Goal: Navigation & Orientation: Find specific page/section

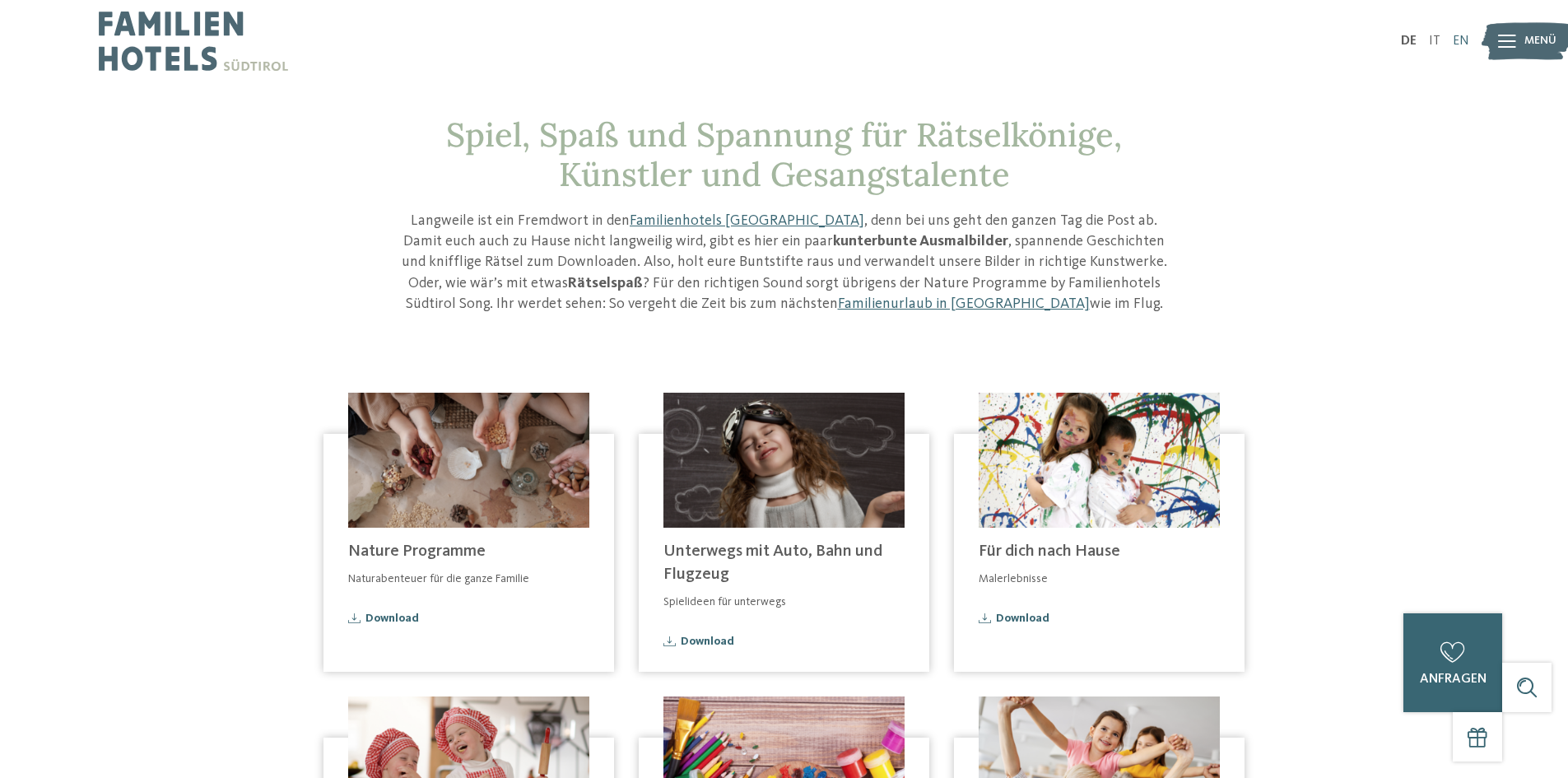
click at [1464, 42] on link "EN" at bounding box center [1461, 42] width 16 height 14
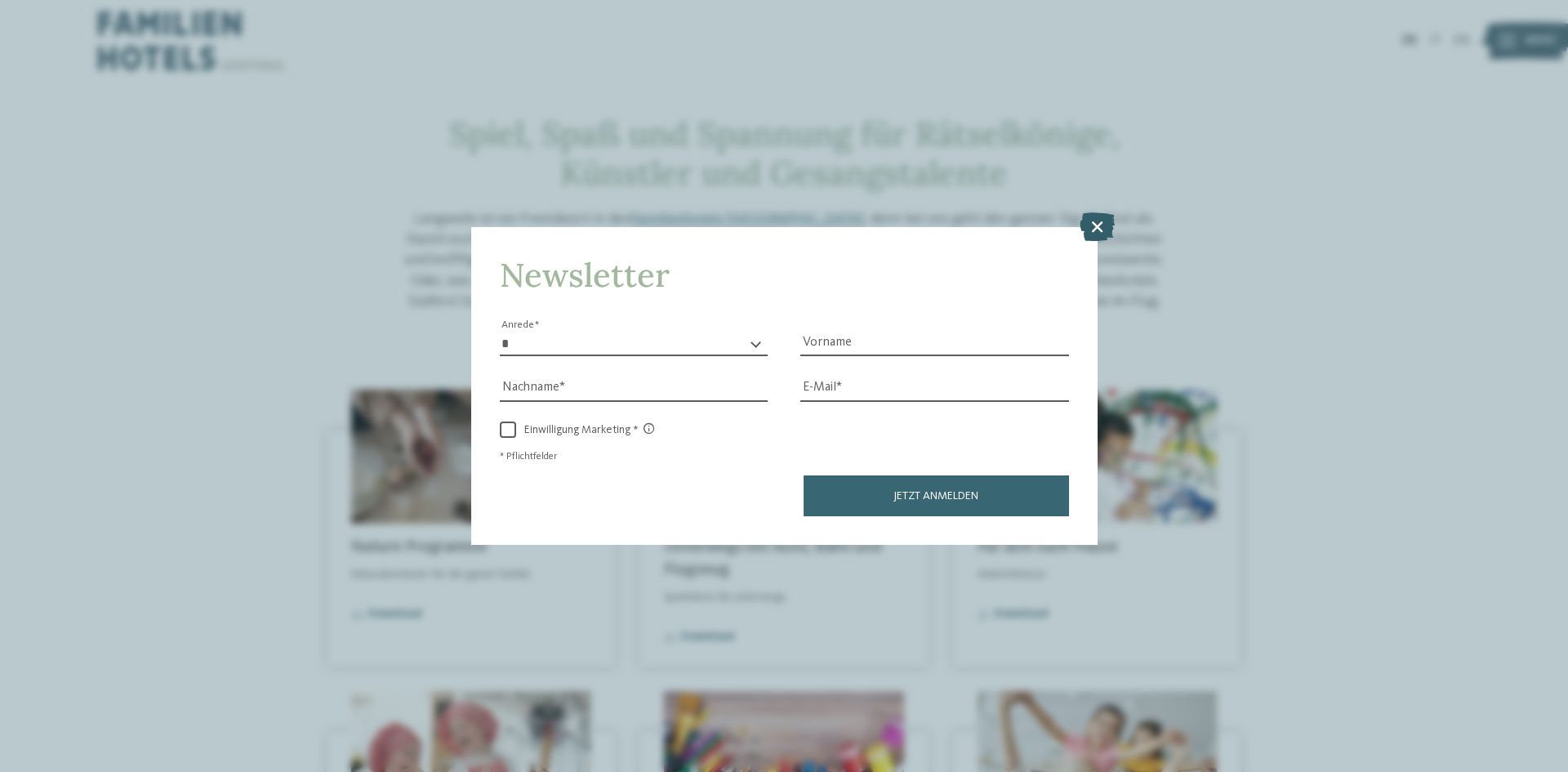
click at [1083, 222] on icon at bounding box center [1097, 227] width 35 height 29
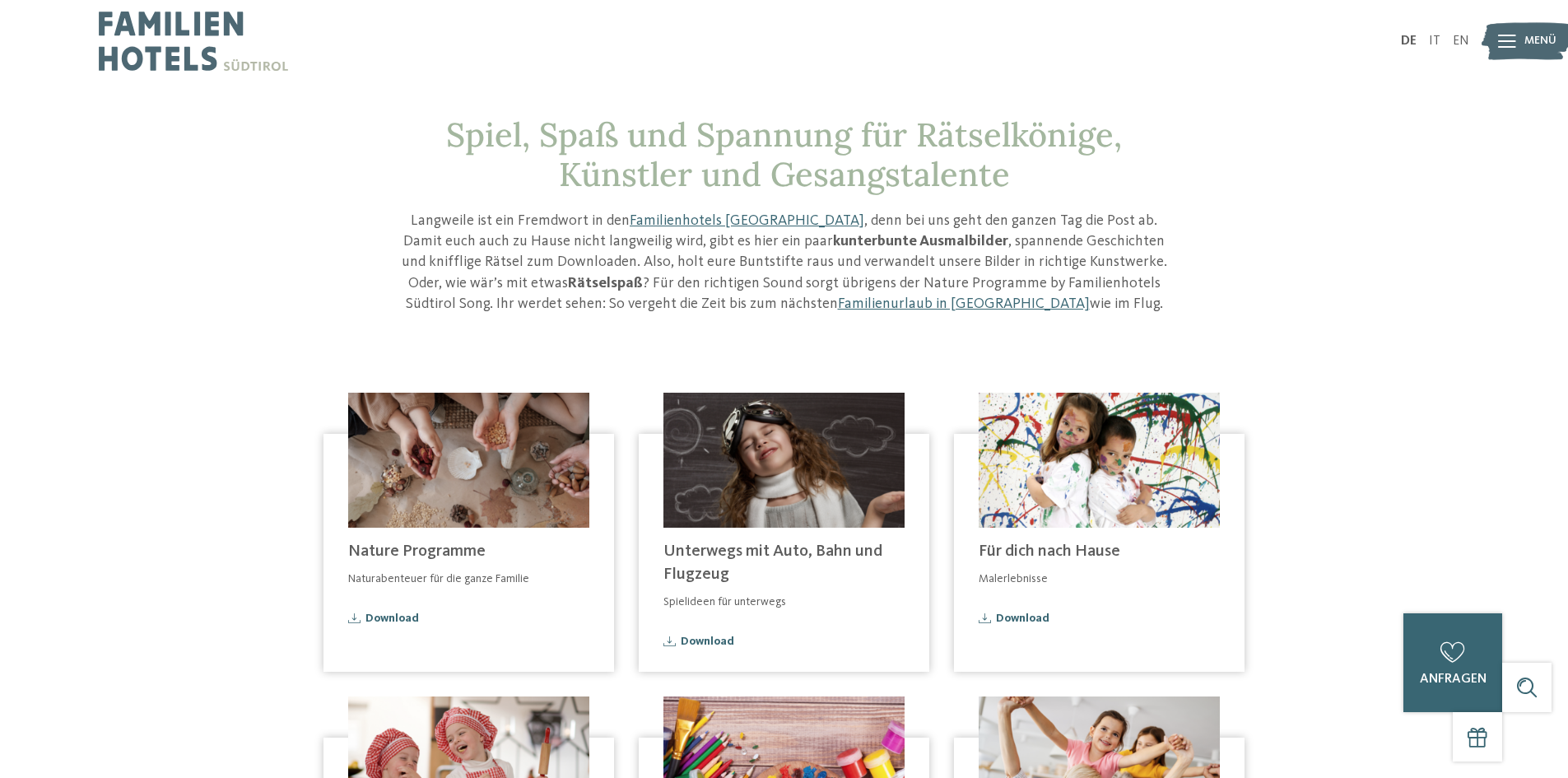
click at [114, 31] on img at bounding box center [193, 41] width 189 height 82
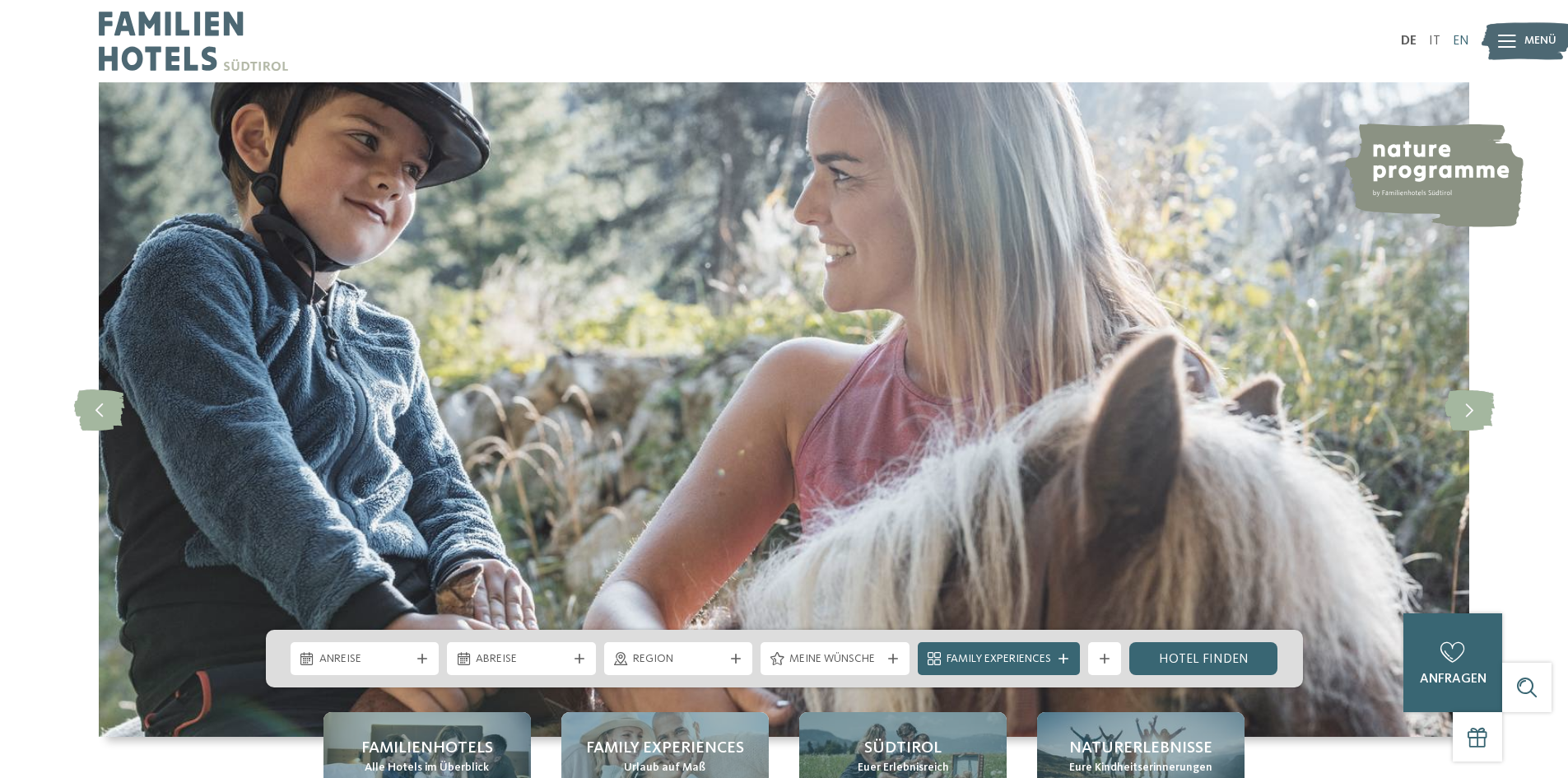
click at [1457, 36] on link "EN" at bounding box center [1461, 42] width 16 height 14
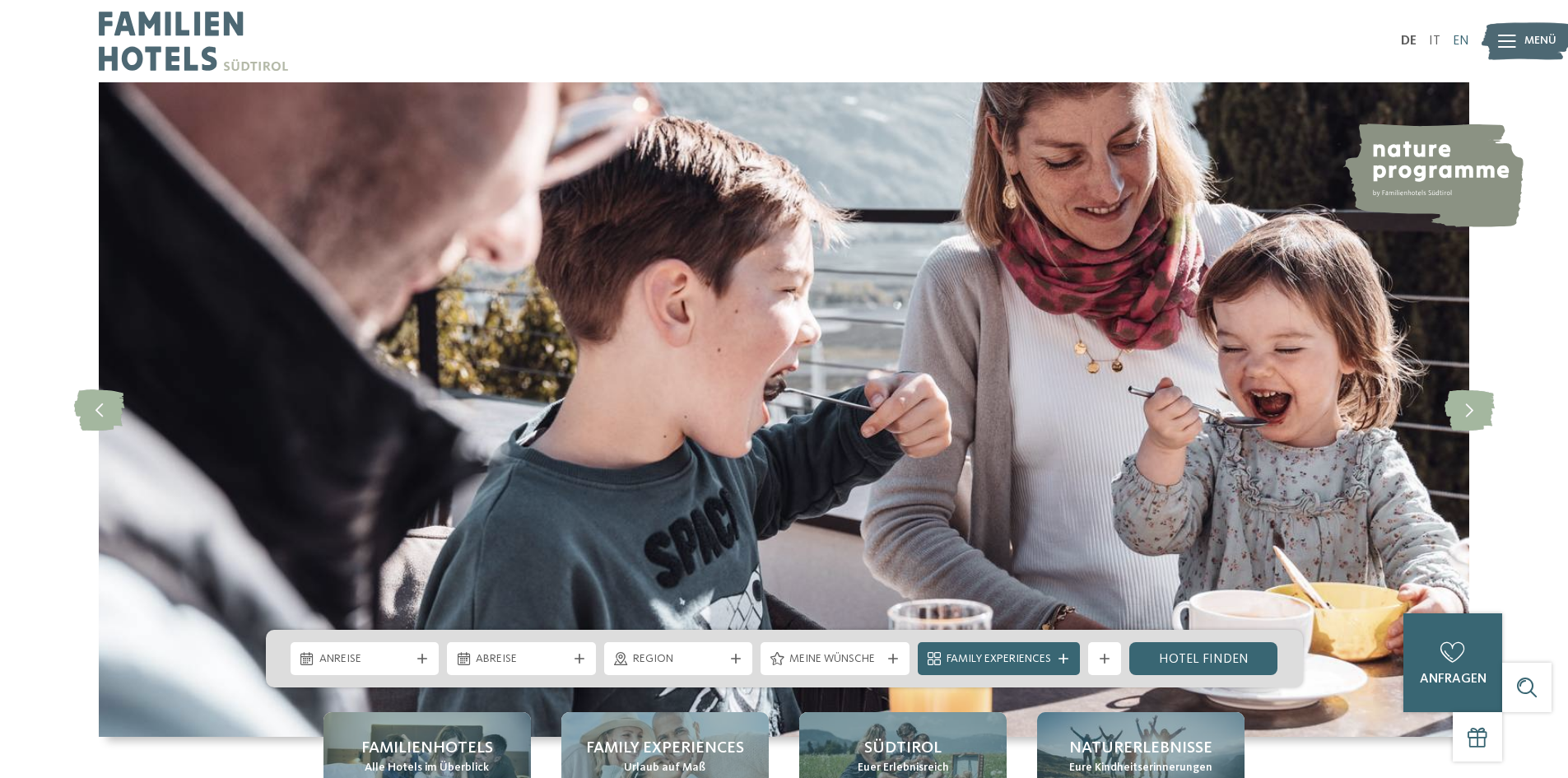
click at [1461, 40] on link "EN" at bounding box center [1461, 42] width 16 height 14
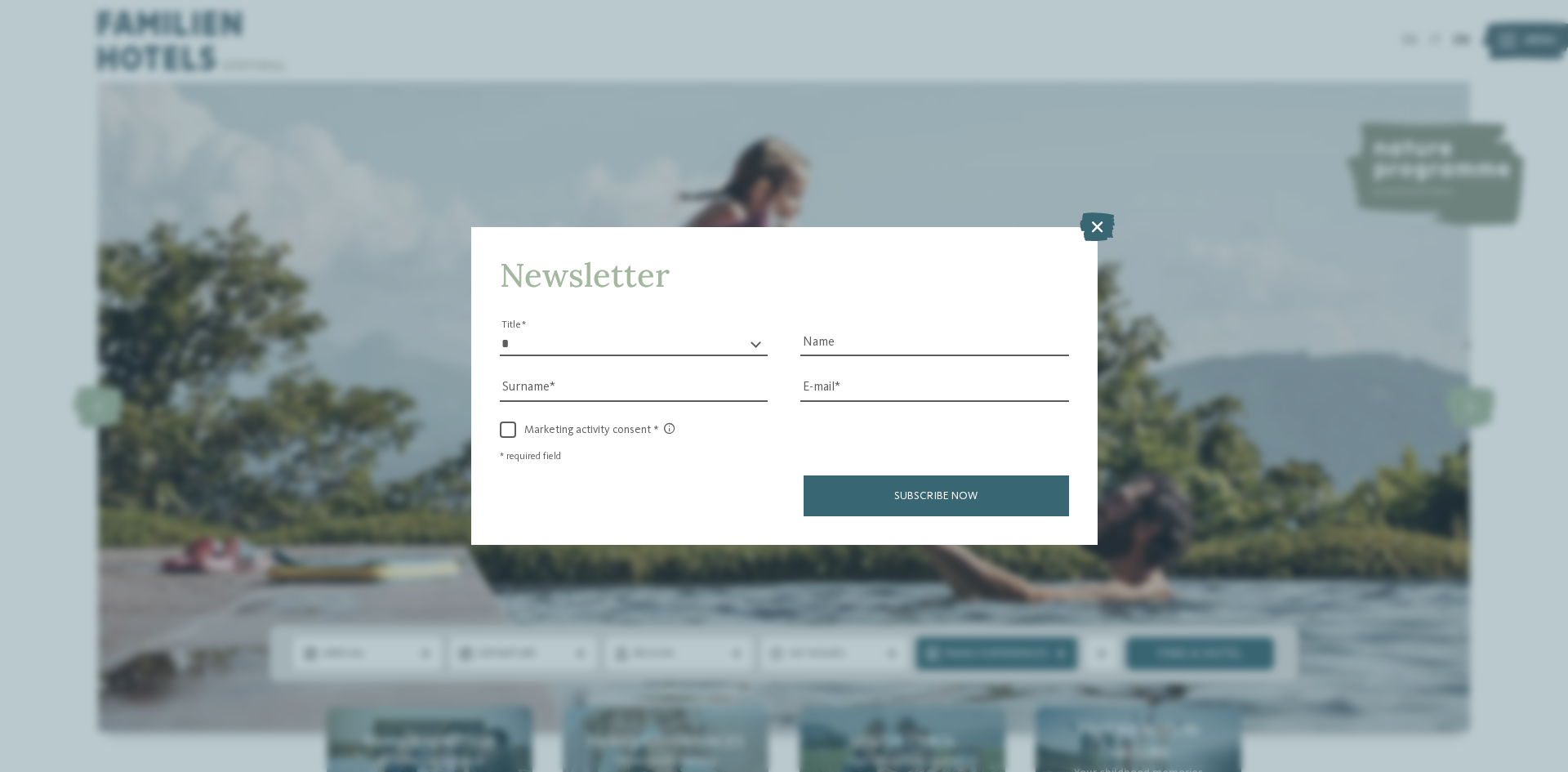
click at [1097, 223] on icon at bounding box center [1097, 227] width 35 height 29
